Goal: Entertainment & Leisure: Consume media (video, audio)

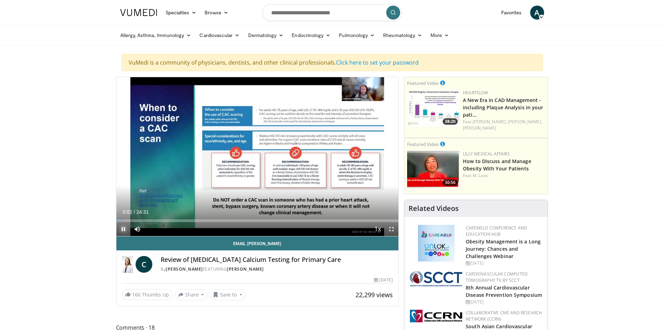
click at [124, 229] on span "Video Player" at bounding box center [123, 229] width 14 height 14
click at [149, 218] on div "Loaded : 2.69% 00:02 02:48" at bounding box center [257, 218] width 283 height 7
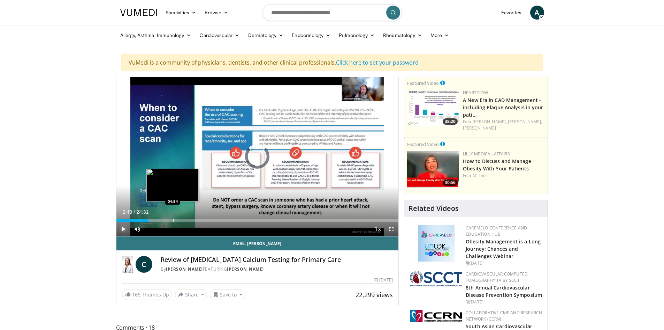
click at [173, 218] on div "Loaded : 15.51% 02:48 04:54" at bounding box center [257, 218] width 283 height 7
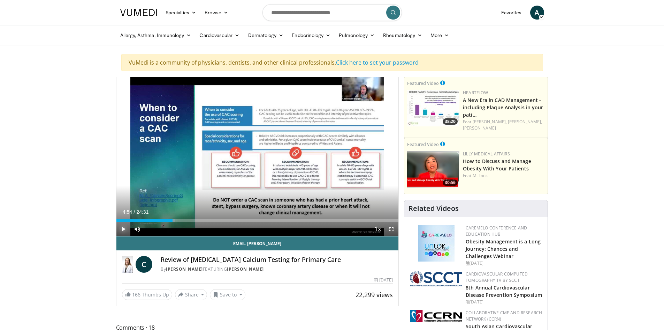
drag, startPoint x: 216, startPoint y: 220, endPoint x: 236, endPoint y: 220, distance: 19.9
click at [217, 220] on div "Progress Bar" at bounding box center [217, 220] width 1 height 3
click at [257, 220] on div "Progress Bar" at bounding box center [256, 220] width 1 height 3
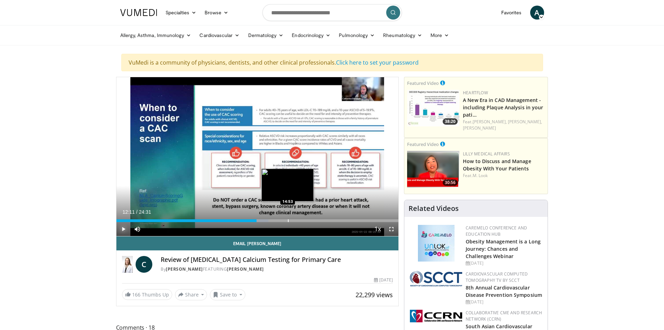
click at [289, 220] on div "Progress Bar" at bounding box center [288, 220] width 1 height 3
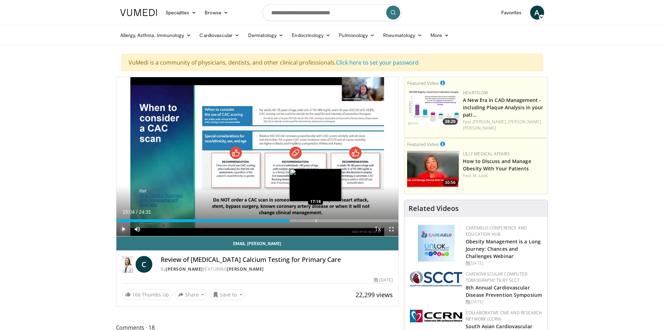
click at [317, 221] on div "Progress Bar" at bounding box center [316, 220] width 1 height 3
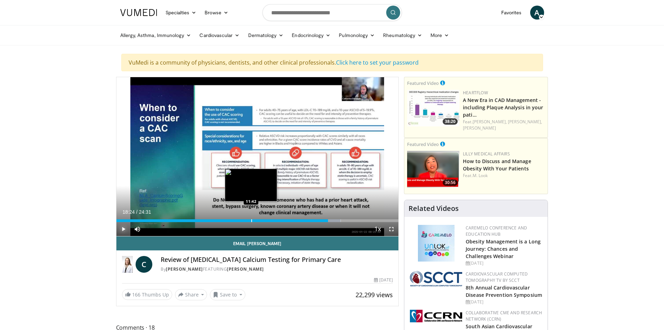
click at [251, 216] on div "Loaded : 79.54% 18:24 11:42" at bounding box center [257, 218] width 283 height 7
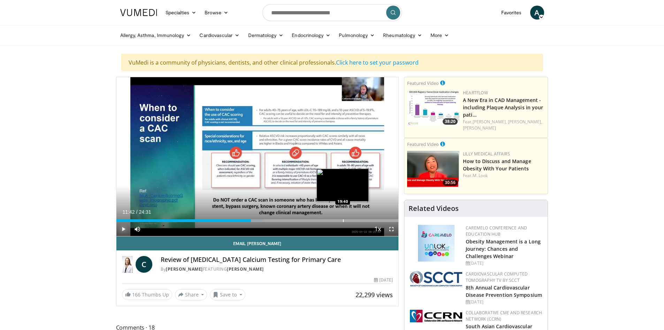
click at [343, 217] on div "Loaded : 51.92% 11:42 19:40" at bounding box center [257, 218] width 283 height 7
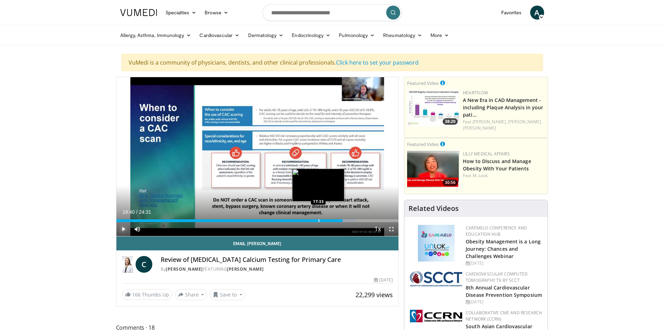
click at [319, 219] on div "Progress Bar" at bounding box center [319, 220] width 1 height 3
drag, startPoint x: 88, startPoint y: 209, endPoint x: 86, endPoint y: 99, distance: 109.5
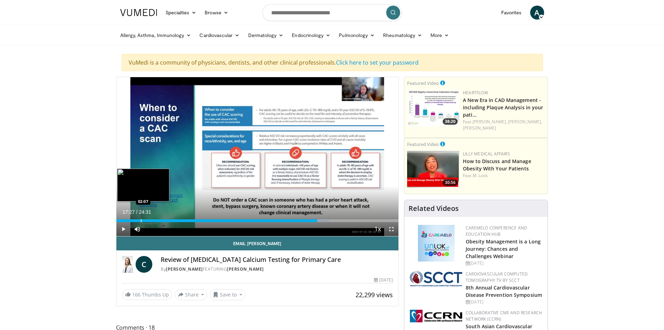
click at [141, 220] on div "Progress Bar" at bounding box center [141, 220] width 1 height 3
